Goal: Task Accomplishment & Management: Use online tool/utility

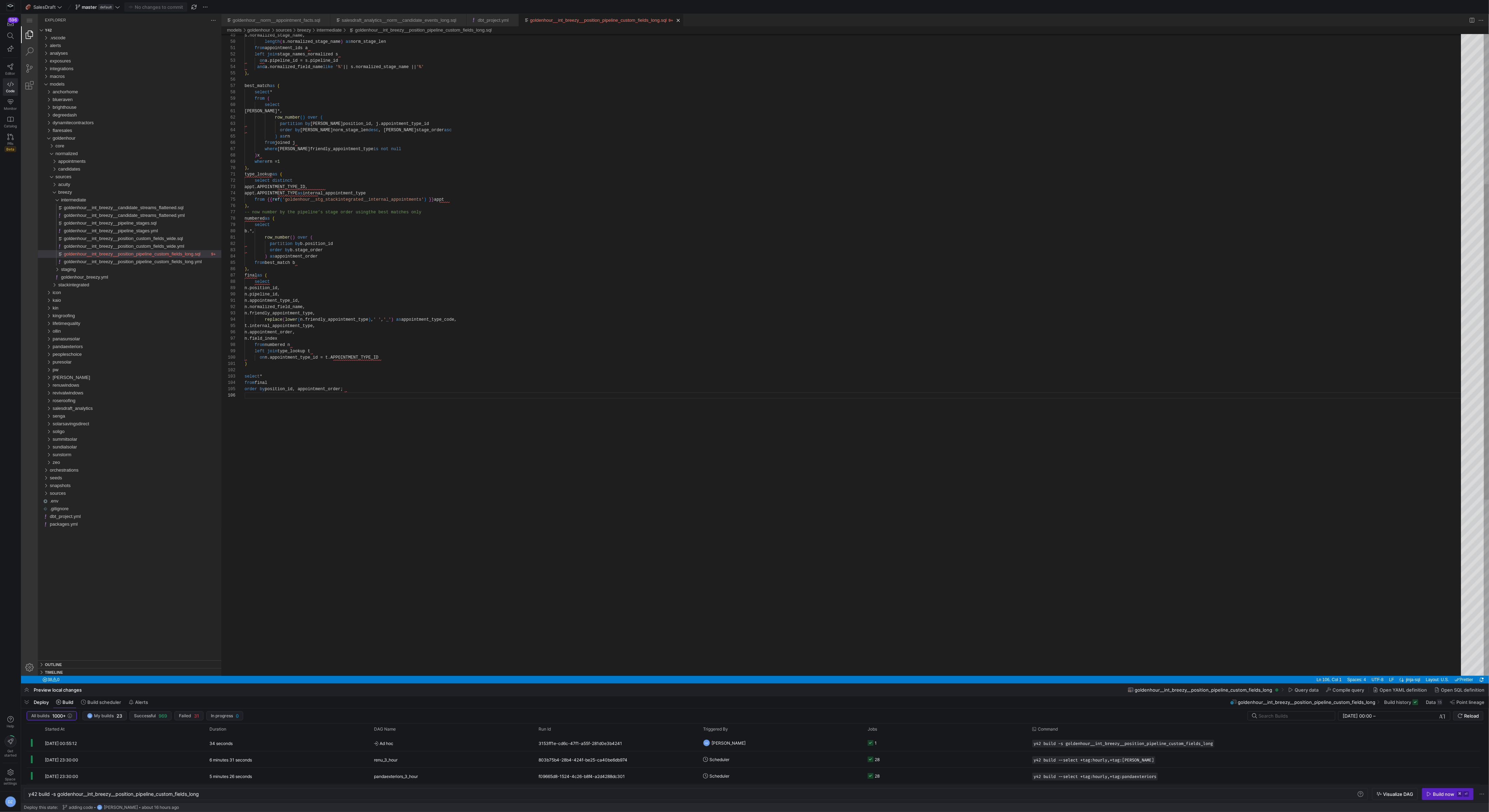
scroll to position [32, 0]
